Goal: Book appointment/travel/reservation

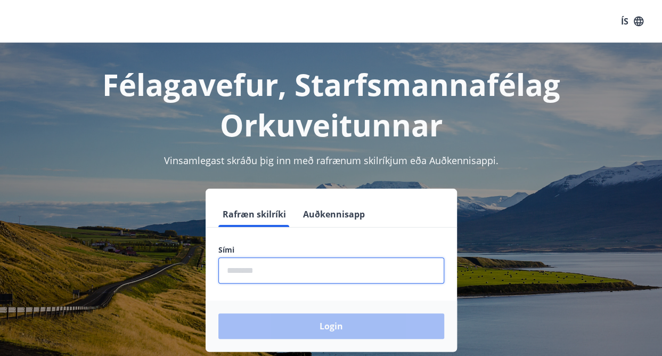
click at [266, 270] on input "phone" at bounding box center [331, 270] width 226 height 26
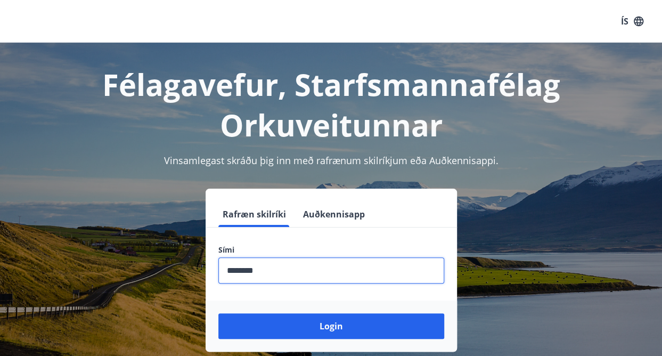
type input "********"
click at [218, 313] on button "Login" at bounding box center [331, 326] width 226 height 26
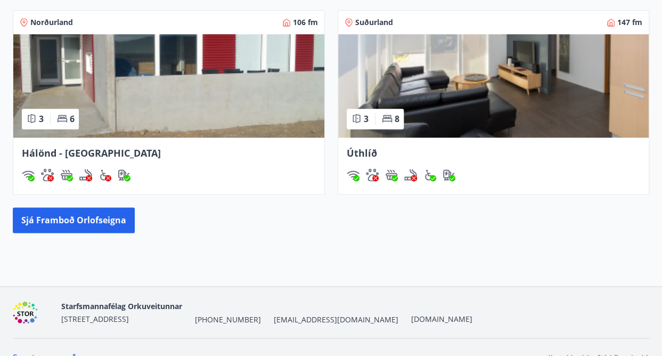
scroll to position [627, 0]
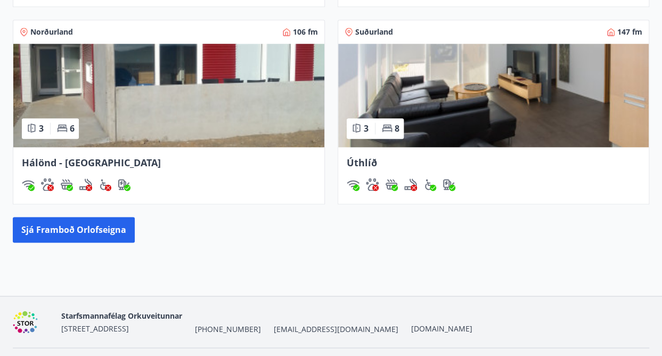
click at [171, 162] on div "Hálönd - Akureyri" at bounding box center [169, 162] width 294 height 14
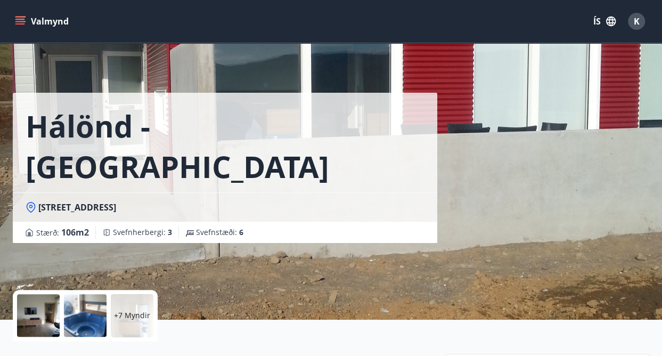
click at [21, 23] on icon "menu" at bounding box center [20, 21] width 11 height 11
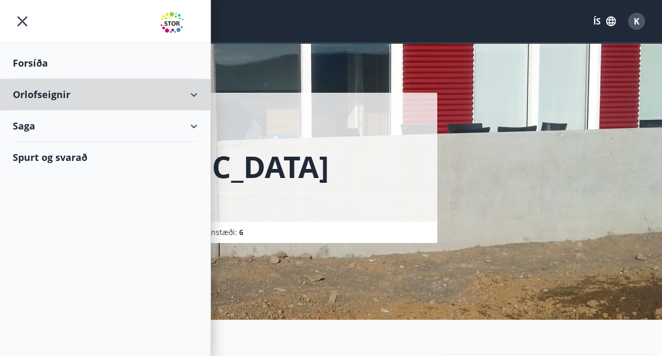
click at [197, 95] on div "Orlofseignir" at bounding box center [105, 94] width 185 height 31
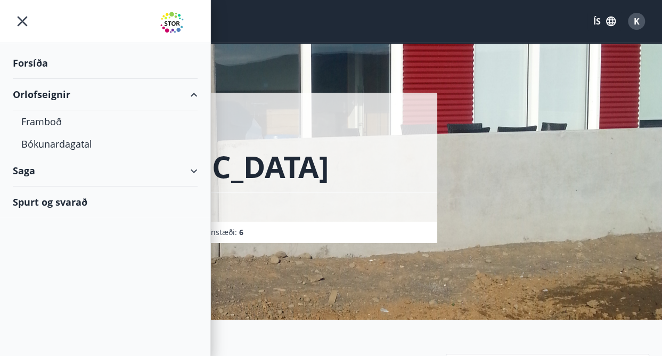
click at [42, 144] on div "Bókunardagatal" at bounding box center [105, 144] width 168 height 22
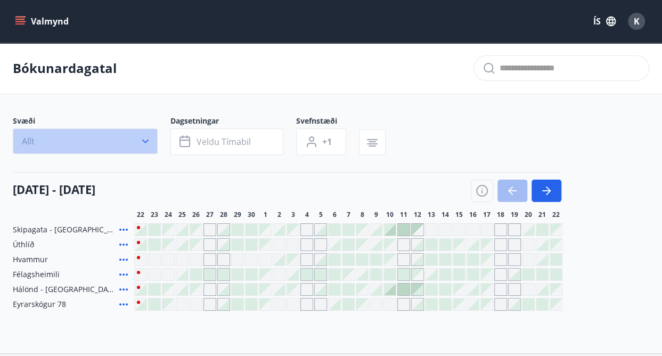
click at [147, 140] on icon "button" at bounding box center [145, 141] width 6 height 4
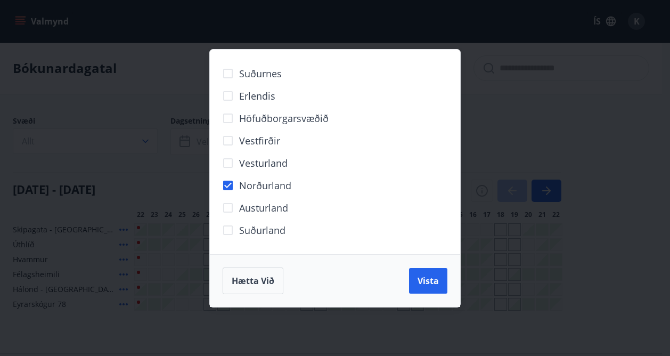
click at [426, 282] on span "Vista" at bounding box center [427, 281] width 21 height 12
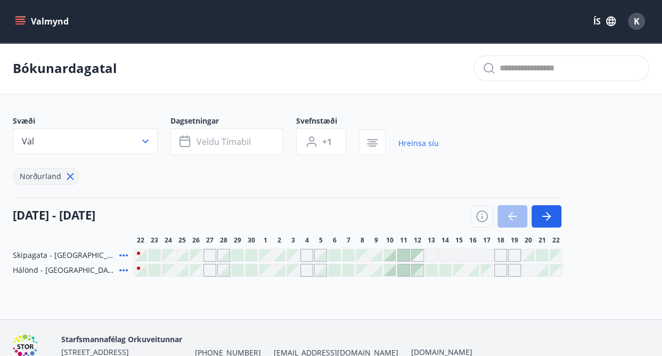
click at [550, 217] on icon "button" at bounding box center [546, 216] width 13 height 13
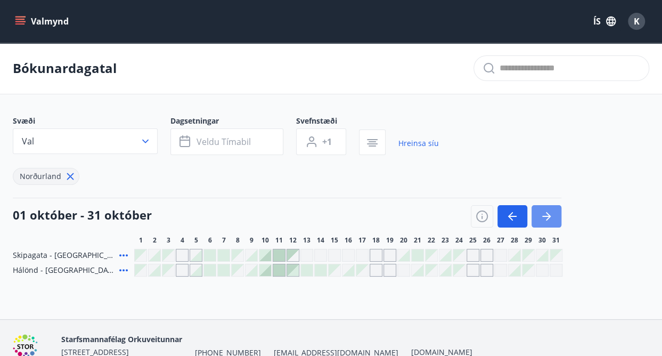
click at [550, 217] on icon "button" at bounding box center [546, 216] width 13 height 13
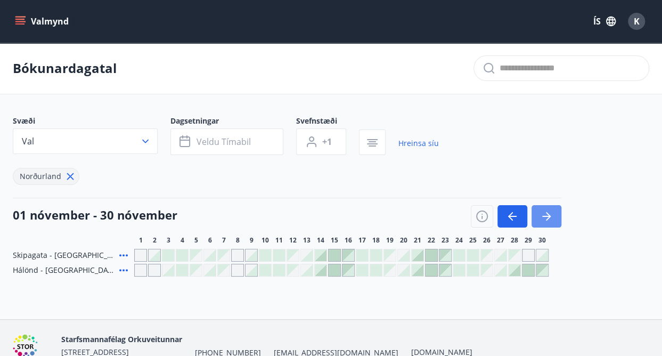
click at [550, 217] on icon "button" at bounding box center [546, 216] width 13 height 13
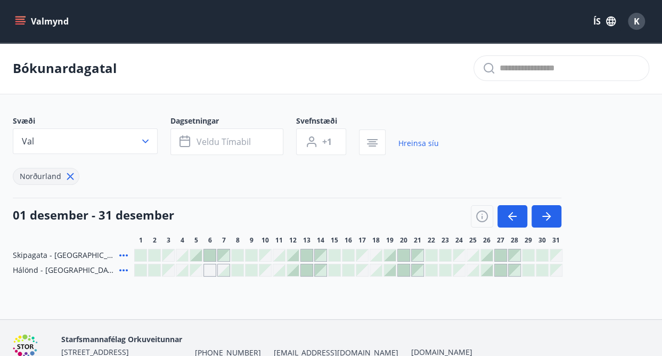
click at [279, 274] on div at bounding box center [279, 270] width 12 height 12
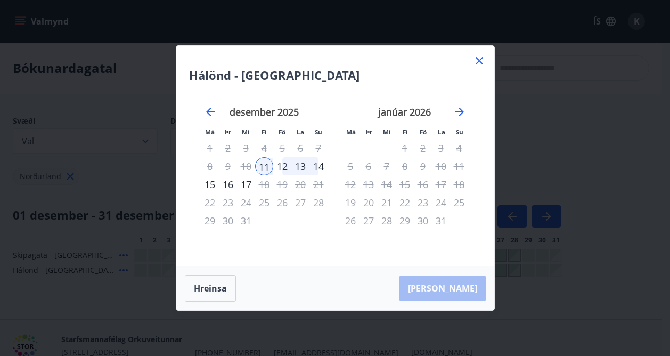
click at [231, 185] on div "16" at bounding box center [228, 184] width 18 height 18
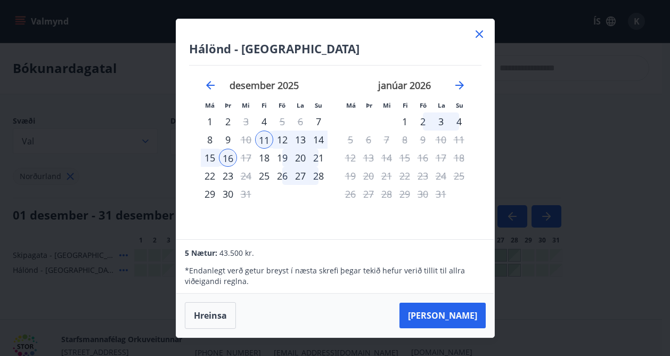
click at [282, 145] on div "12" at bounding box center [282, 139] width 18 height 18
click at [213, 160] on div "15" at bounding box center [210, 158] width 18 height 18
